Goal: Communication & Community: Answer question/provide support

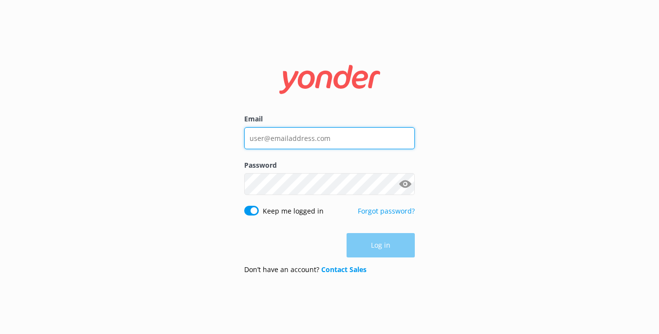
click at [268, 140] on input "Email" at bounding box center [329, 138] width 170 height 22
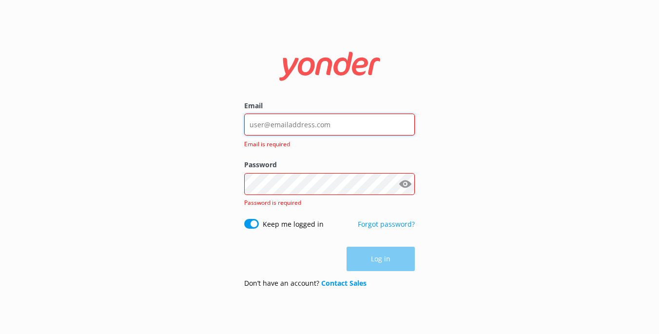
click at [318, 123] on input "Email" at bounding box center [329, 124] width 170 height 22
type input "[EMAIL_ADDRESS][DOMAIN_NAME]"
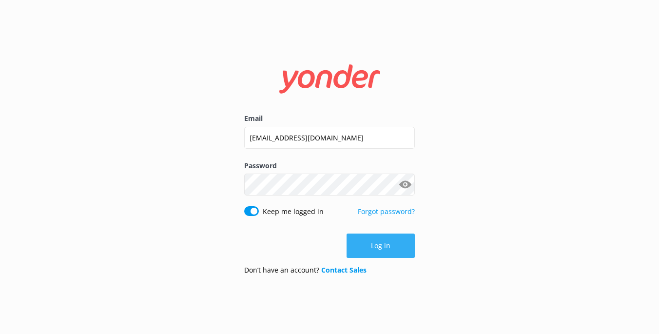
click at [393, 245] on button "Log in" at bounding box center [380, 245] width 68 height 24
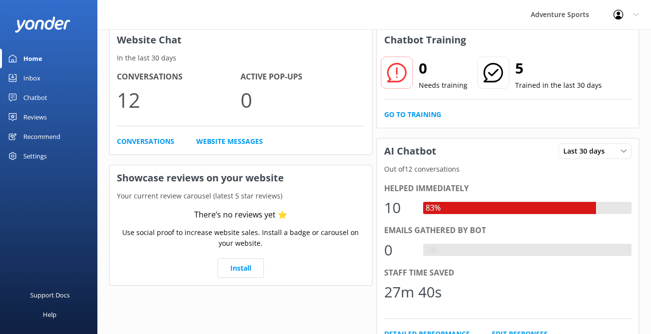
scroll to position [59, 0]
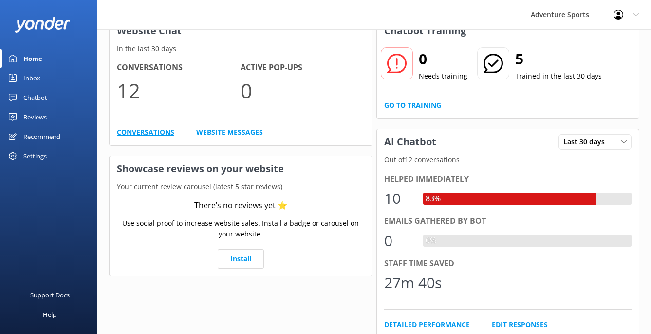
click at [145, 132] on link "Conversations" at bounding box center [145, 132] width 57 height 11
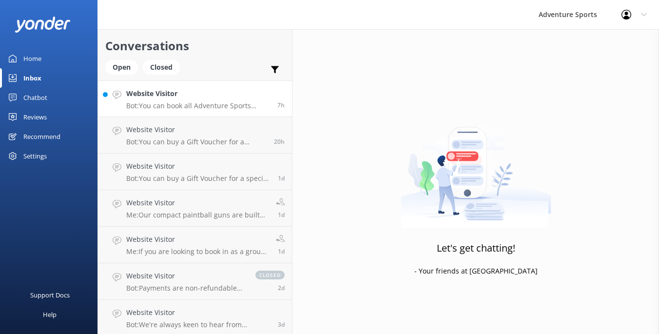
click at [153, 107] on p "Bot: You can book all Adventure Sports activity packages online at: [URL][DOMAI…" at bounding box center [198, 105] width 144 height 9
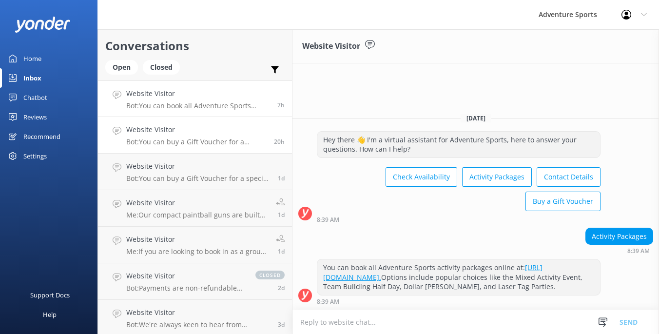
click at [160, 131] on h4 "Website Visitor" at bounding box center [196, 129] width 140 height 11
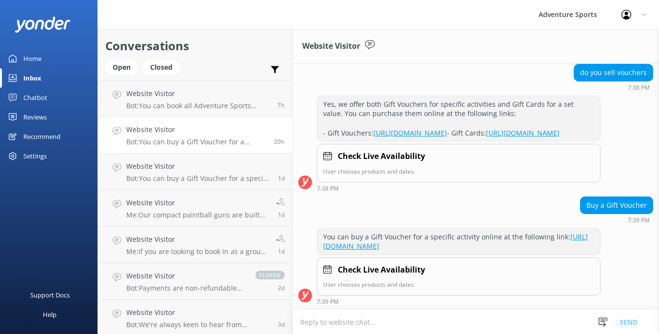
scroll to position [178, 0]
click at [157, 172] on div "Website Visitor Bot: You can buy a Gift Voucher for a specific activity at this…" at bounding box center [198, 171] width 144 height 21
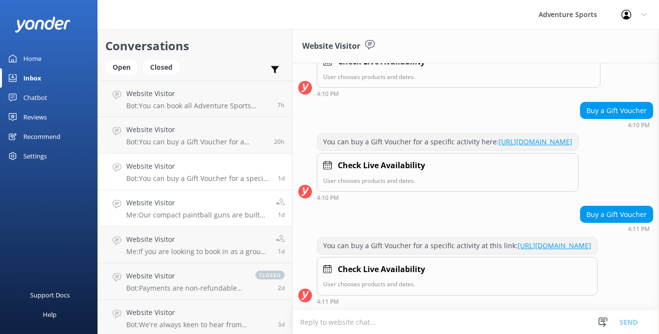
scroll to position [244, 0]
